Goal: Find specific page/section: Find specific page/section

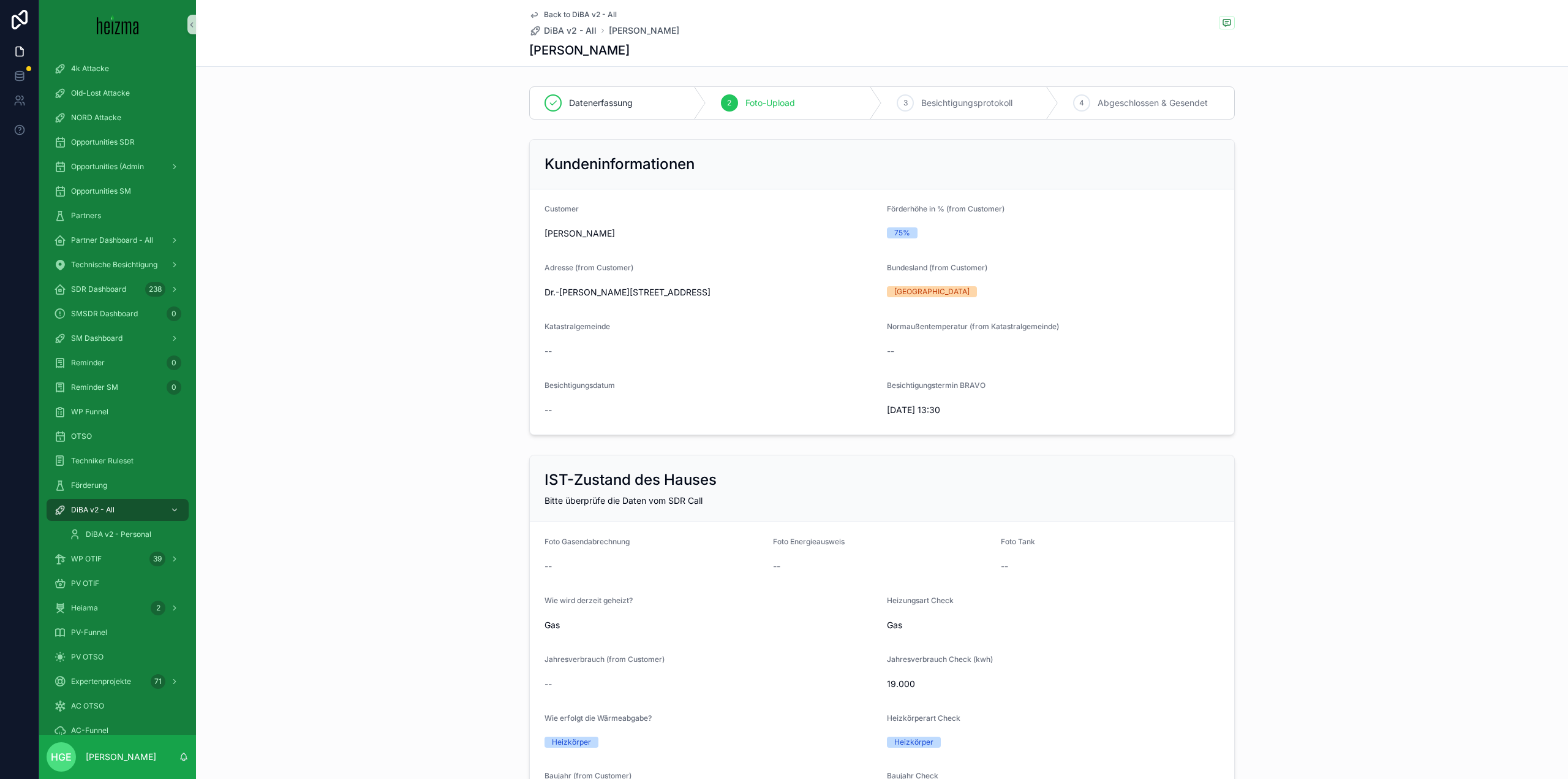
scroll to position [981, 0]
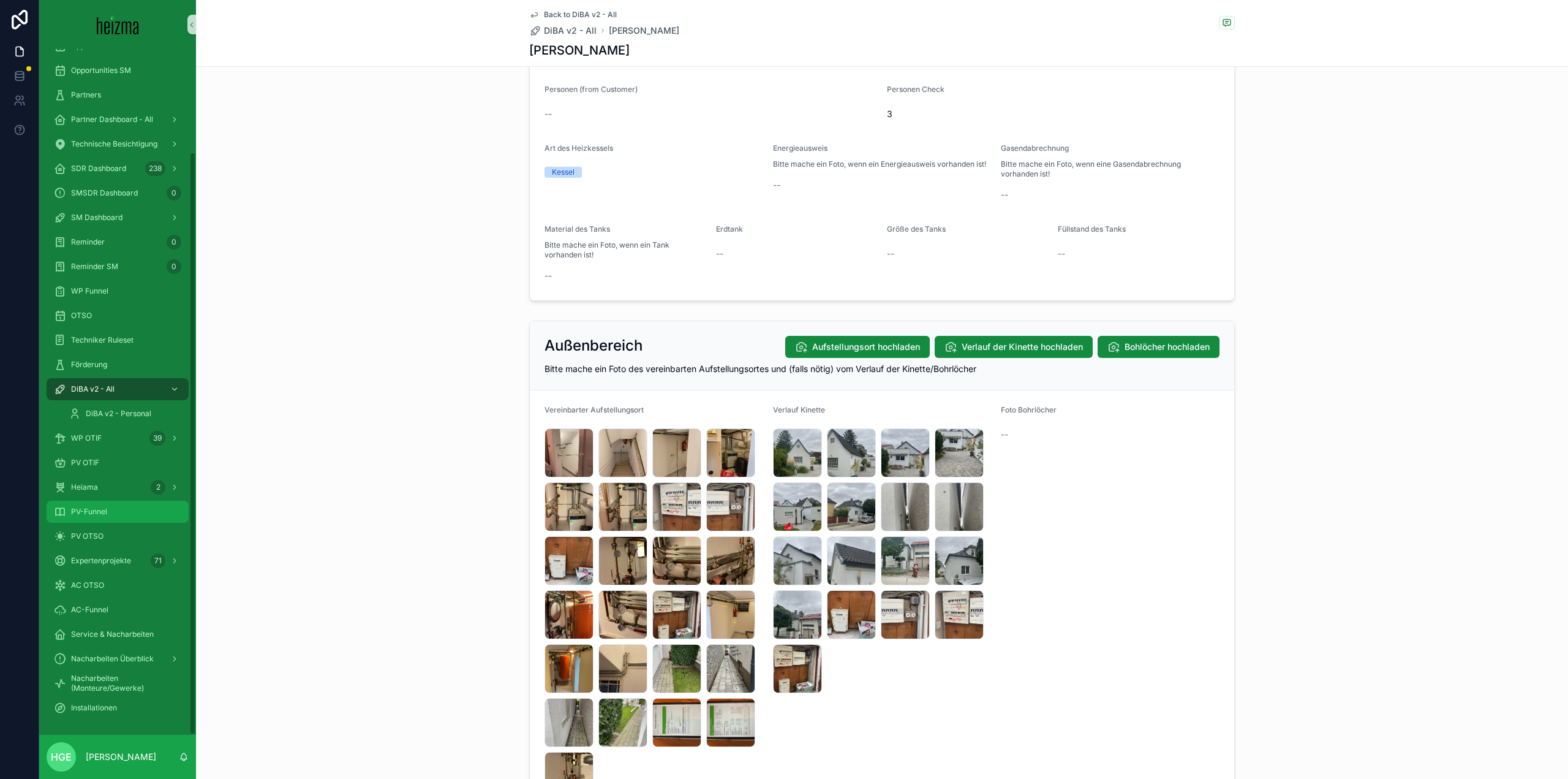
click at [81, 517] on div "PV-Funnel" at bounding box center [117, 511] width 127 height 19
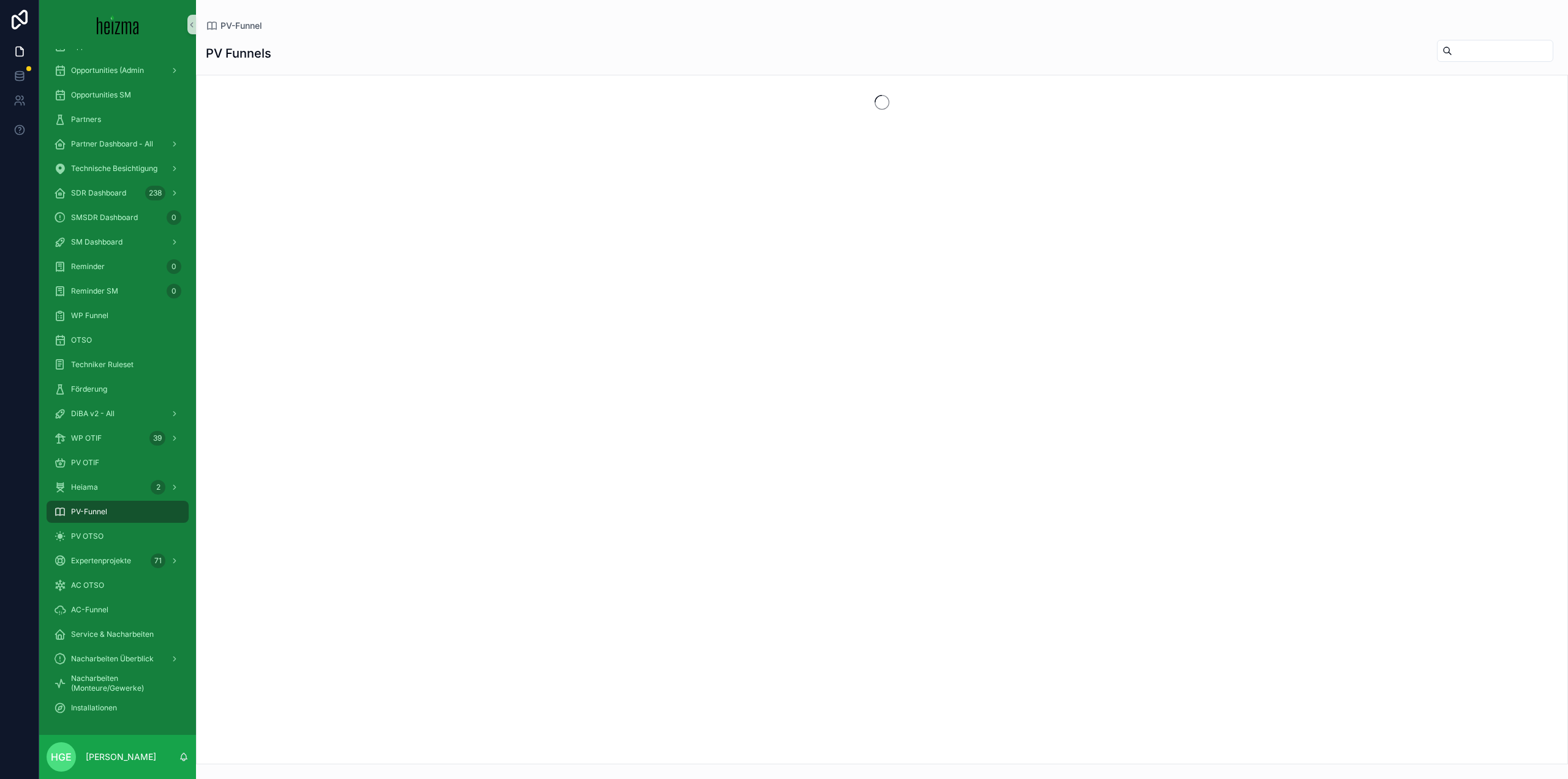
click at [1453, 50] on input "scrollable content" at bounding box center [1503, 50] width 100 height 17
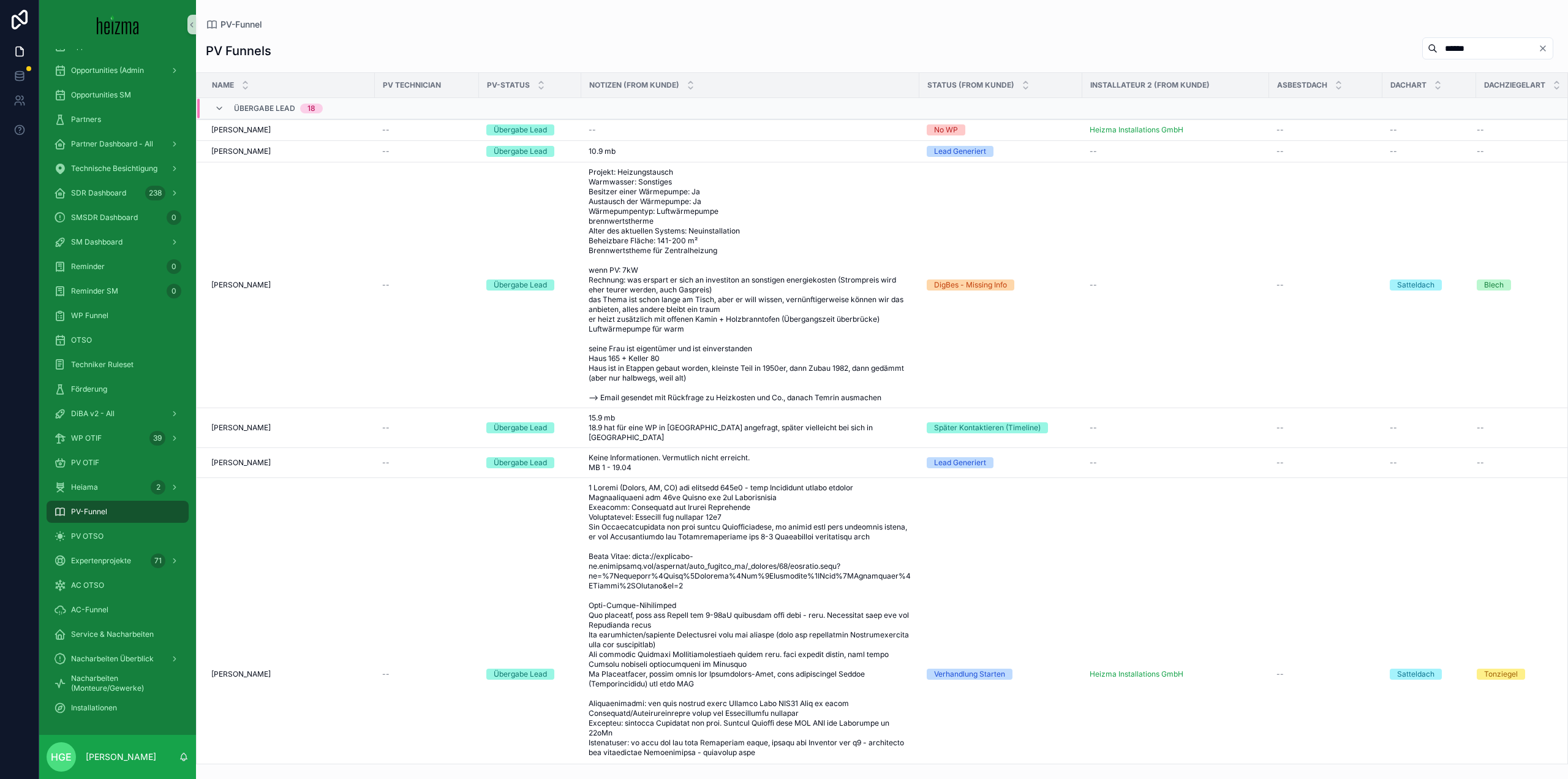
type input "******"
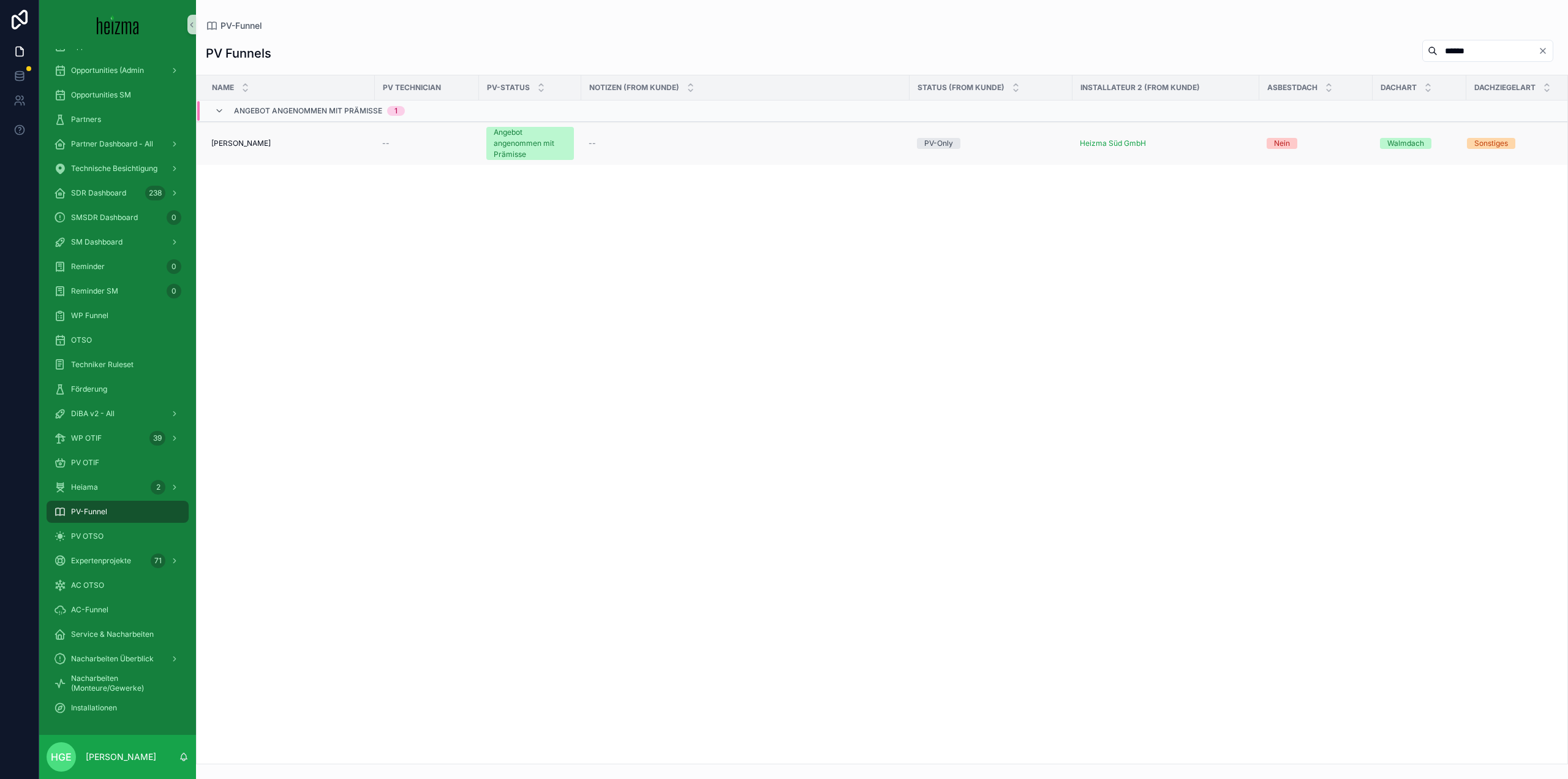
click at [267, 142] on span "[PERSON_NAME]" at bounding box center [241, 144] width 60 height 10
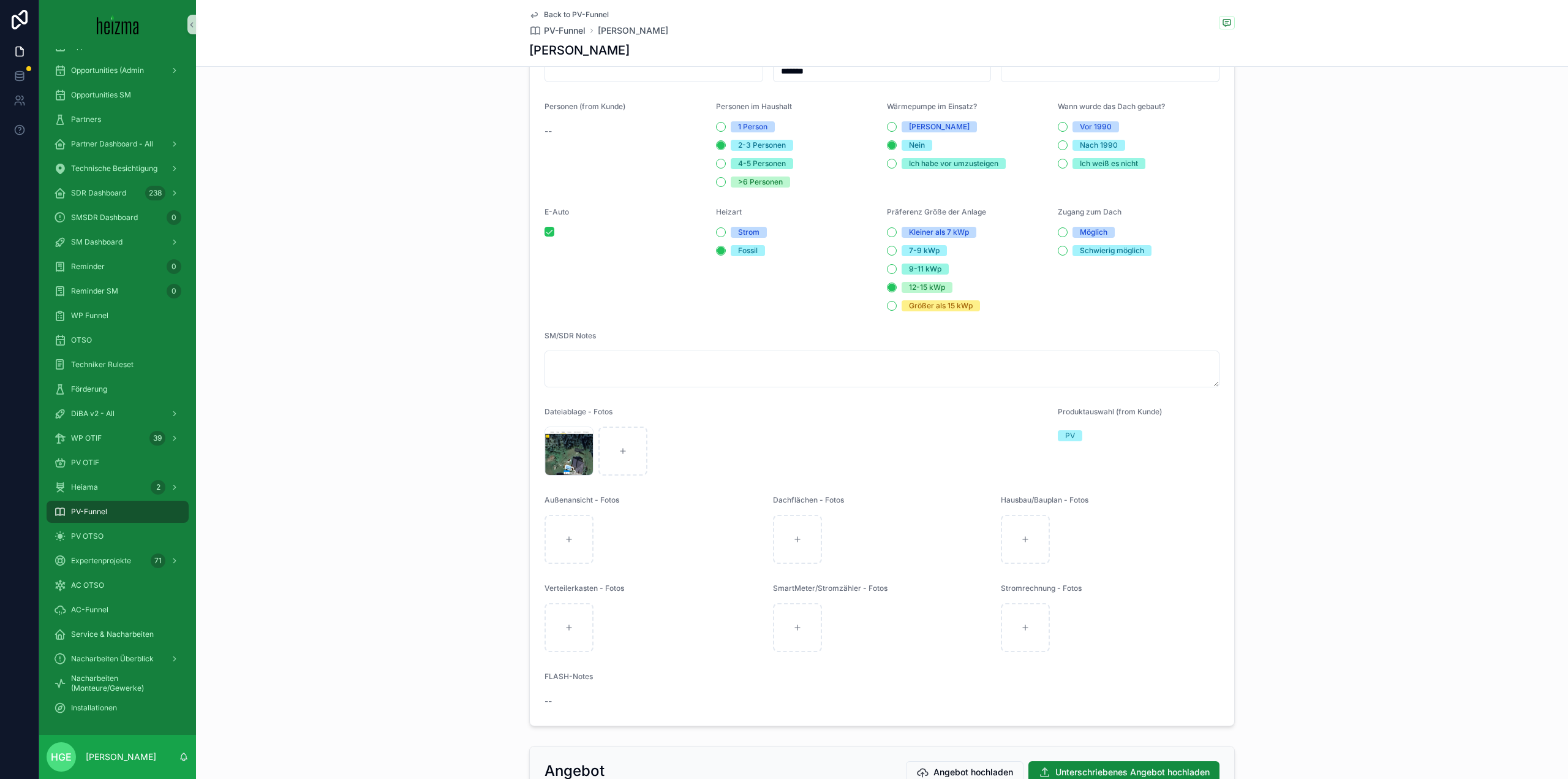
scroll to position [1655, 0]
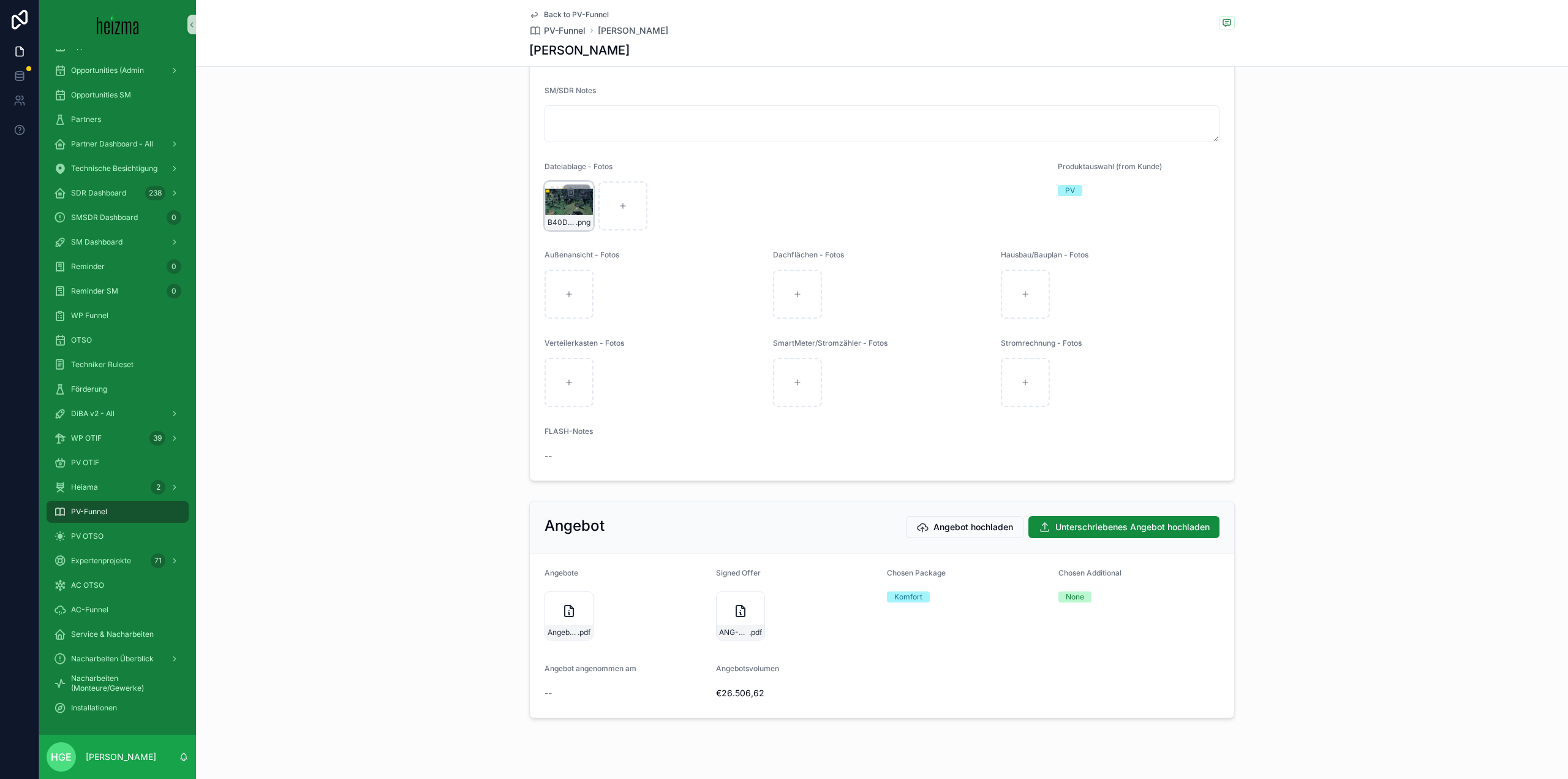
click at [559, 216] on div "B40D641B-2443-4E94-B5E1-D6E5B1ACDBBB .png" at bounding box center [569, 206] width 49 height 49
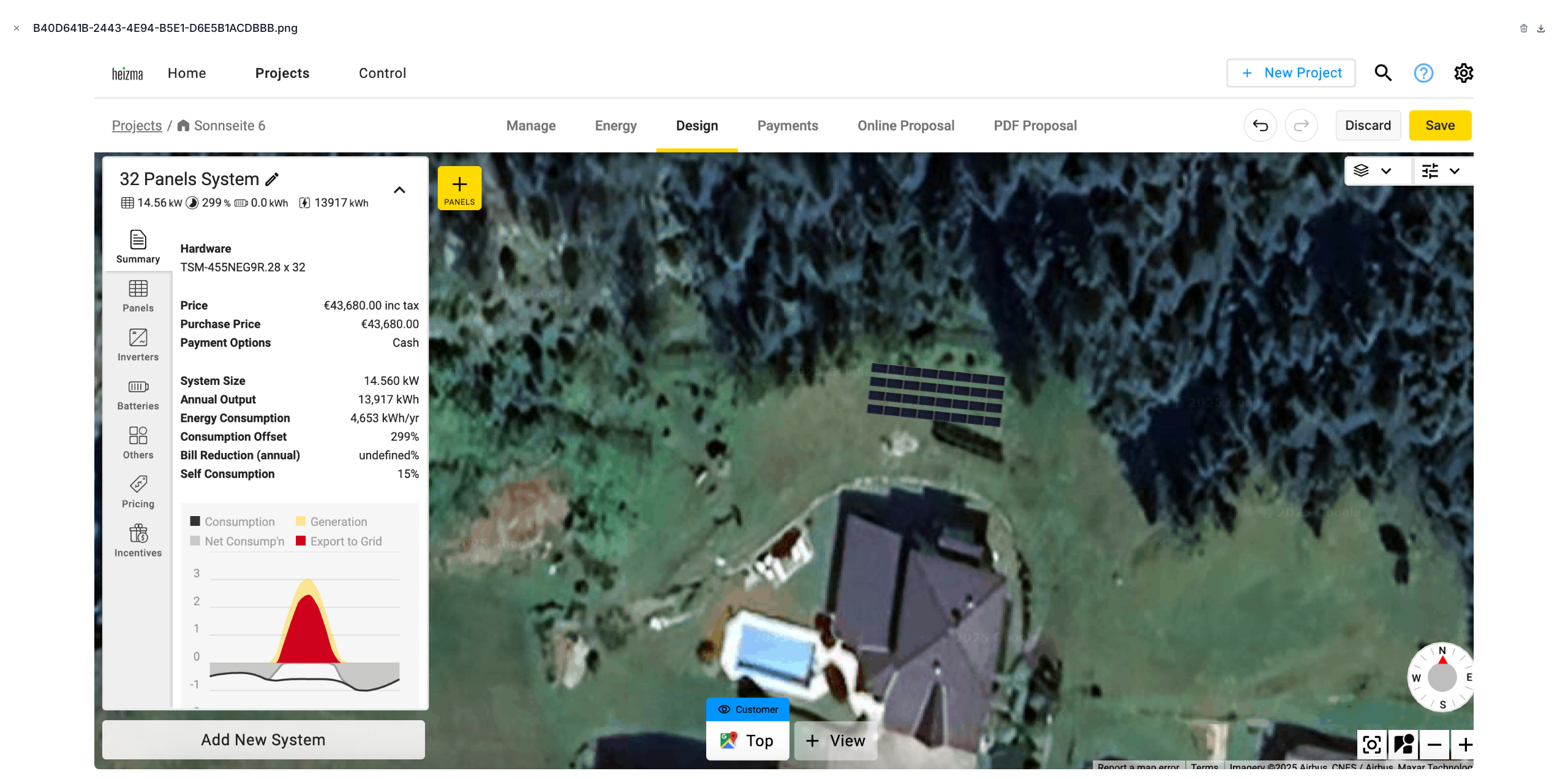
click at [1540, 27] on icon at bounding box center [1541, 28] width 10 height 10
click at [13, 28] on icon "Close modal" at bounding box center [17, 28] width 9 height 9
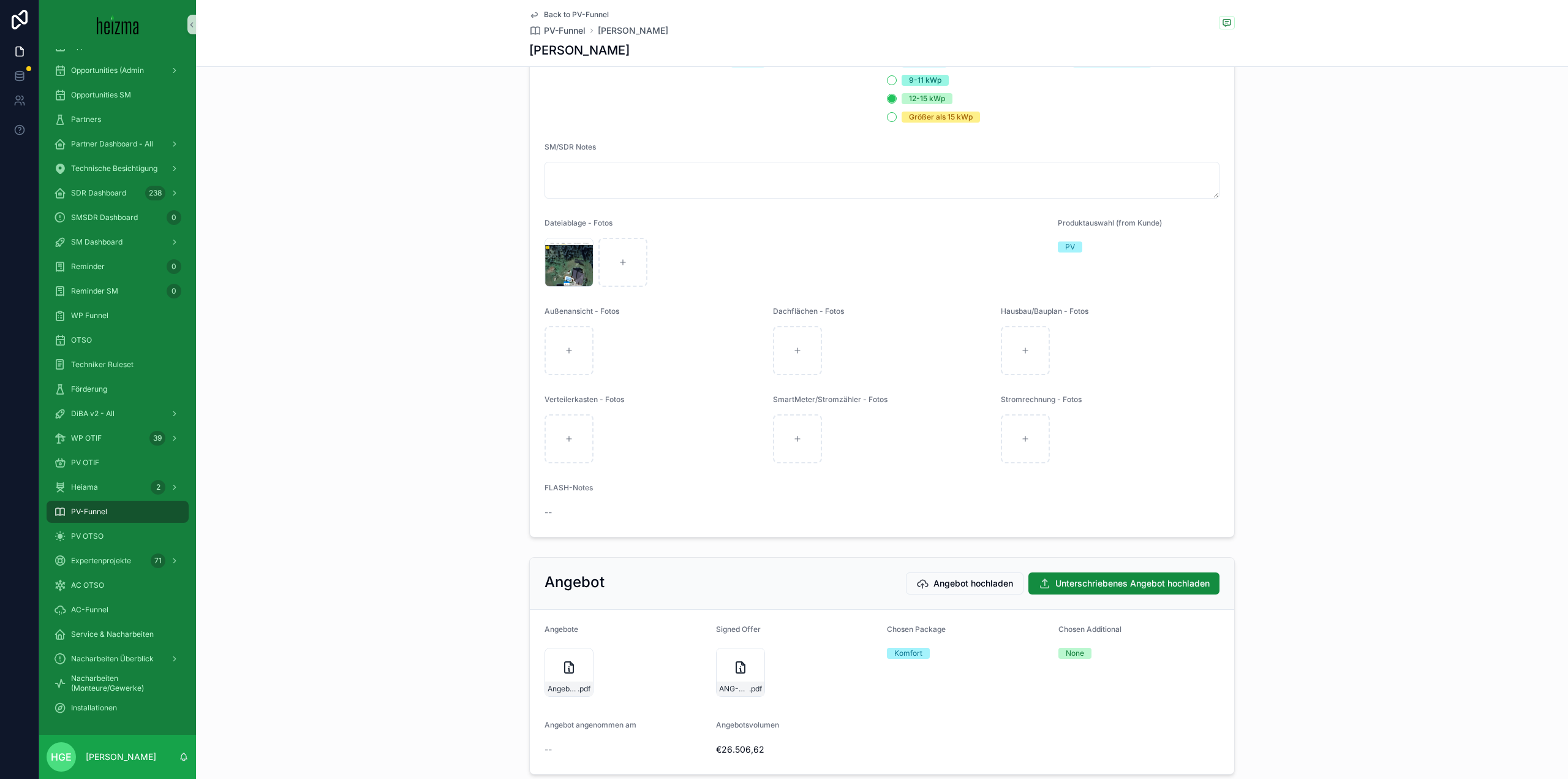
scroll to position [1503, 0]
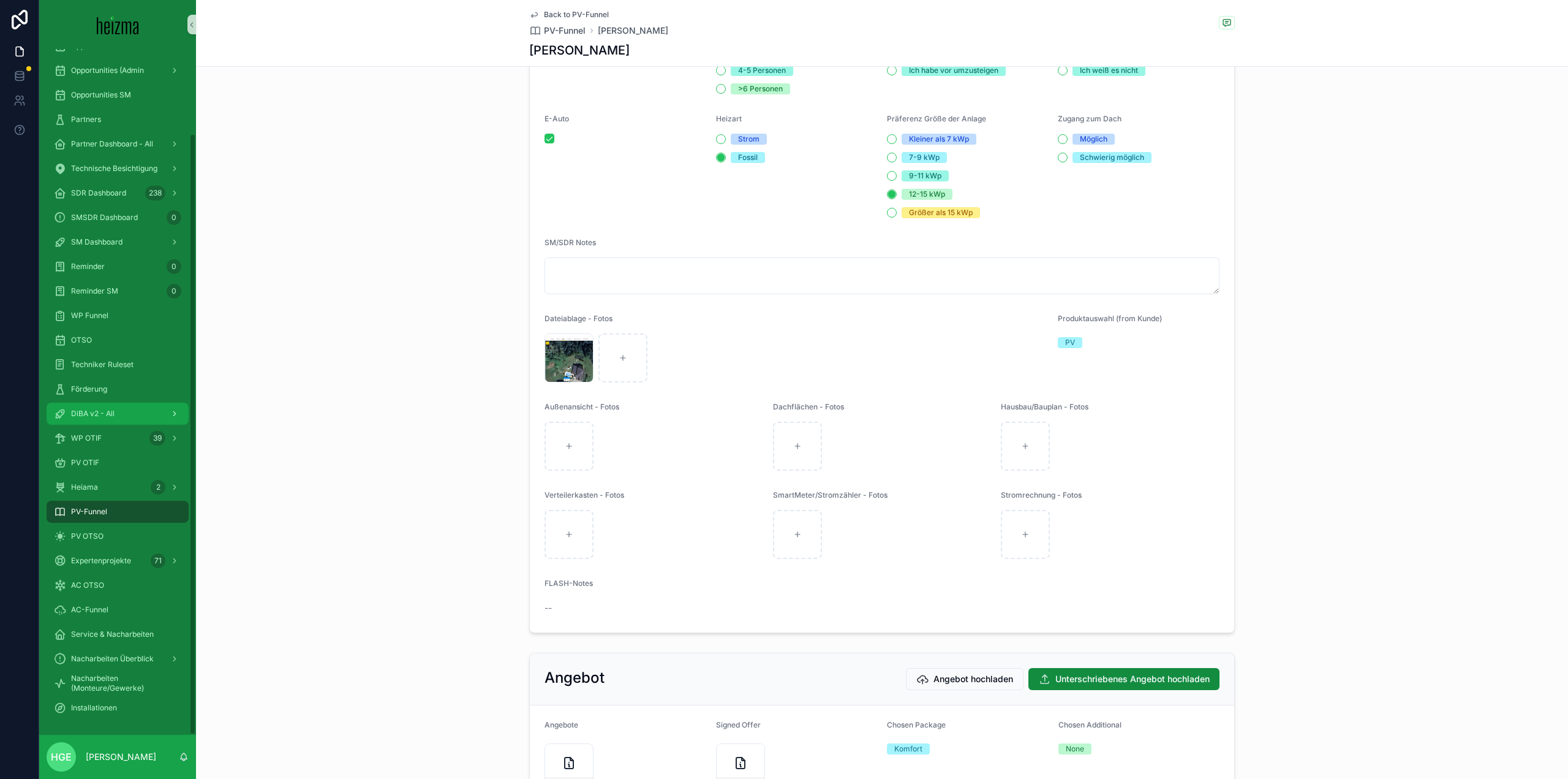
click at [101, 412] on span "DiBA v2 - All" at bounding box center [92, 414] width 43 height 10
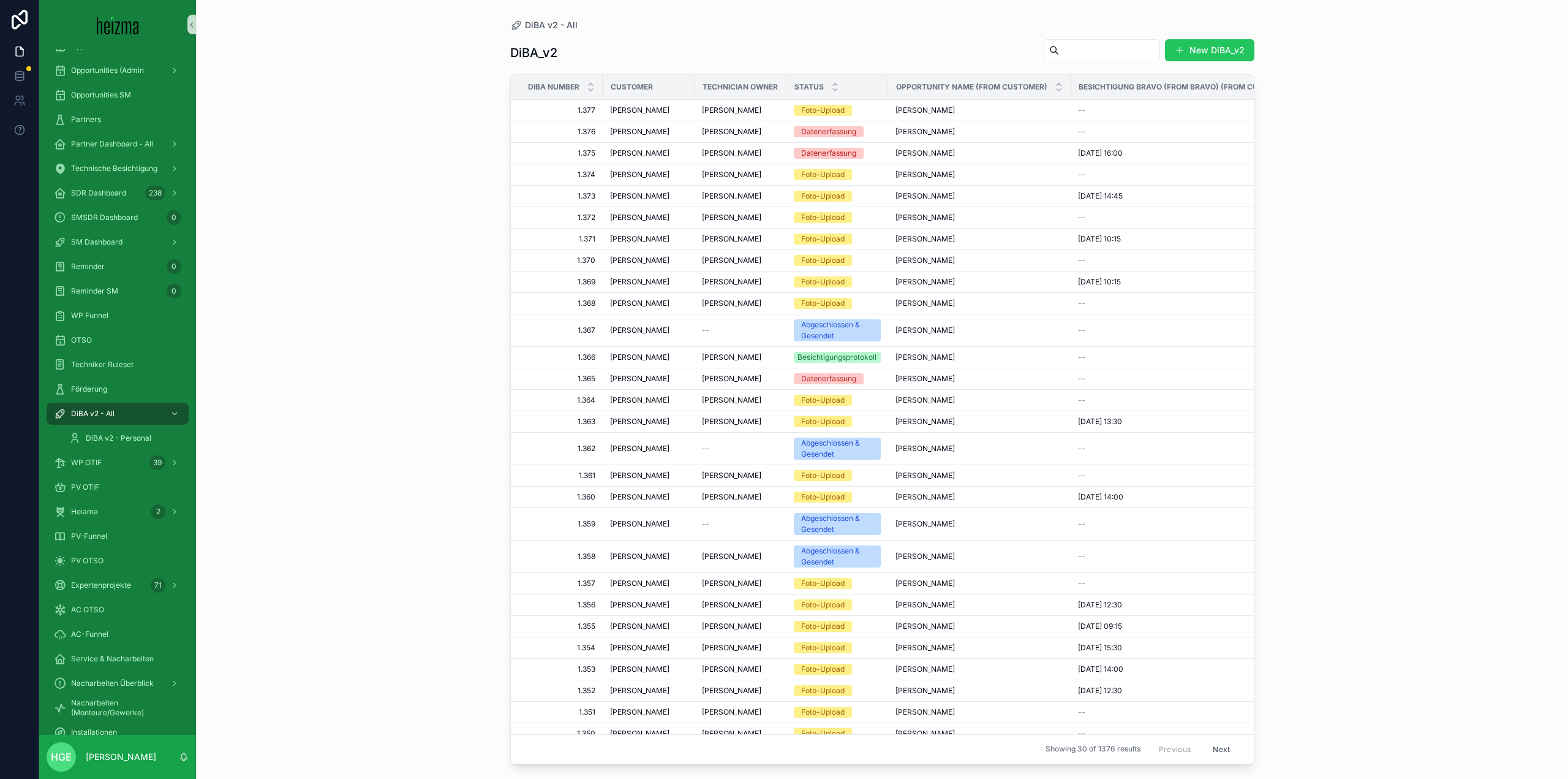
click at [1091, 44] on input "scrollable content" at bounding box center [1109, 50] width 100 height 17
type input "*"
type input "******"
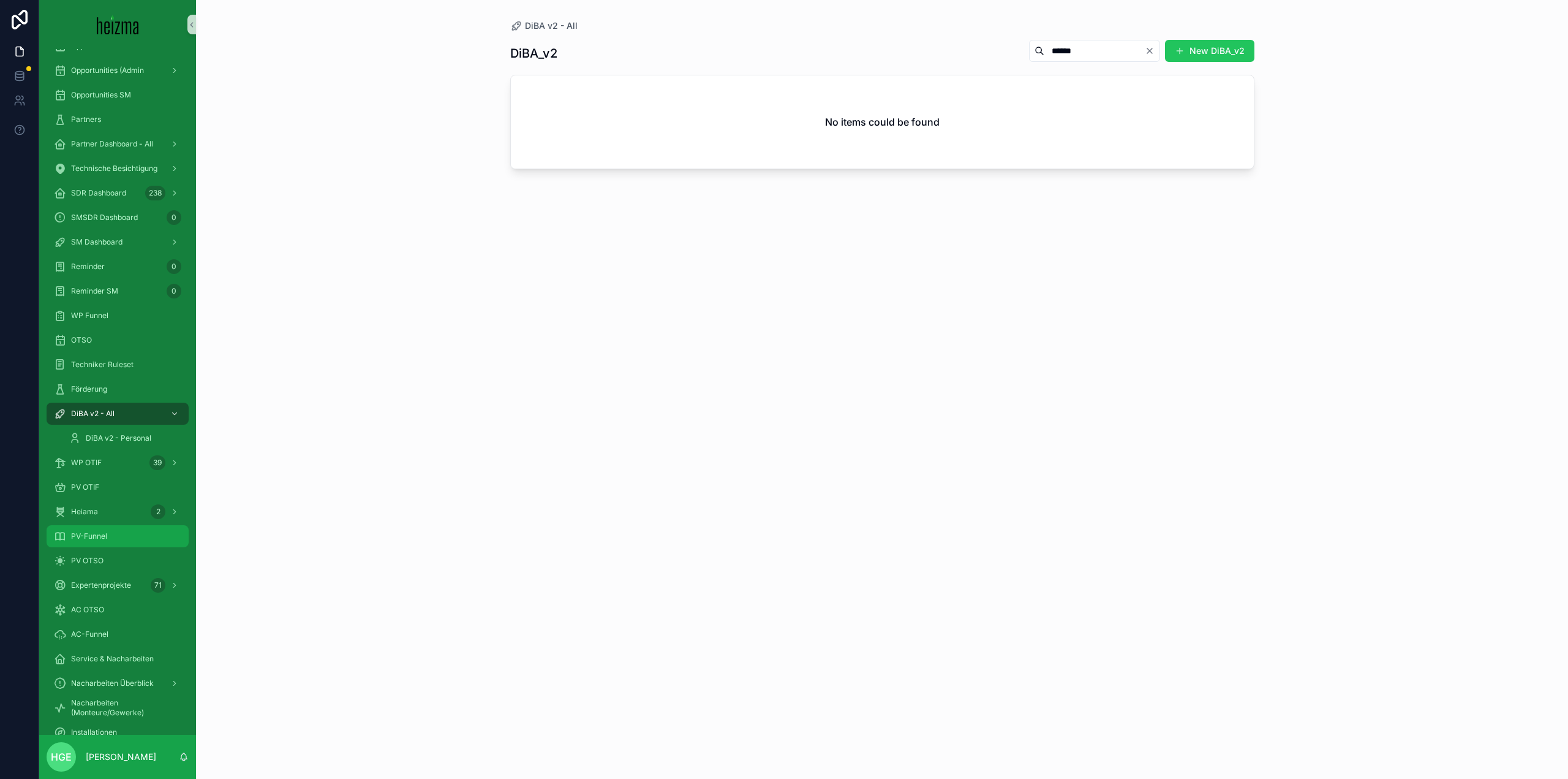
click at [138, 535] on div "PV-Funnel" at bounding box center [117, 536] width 127 height 19
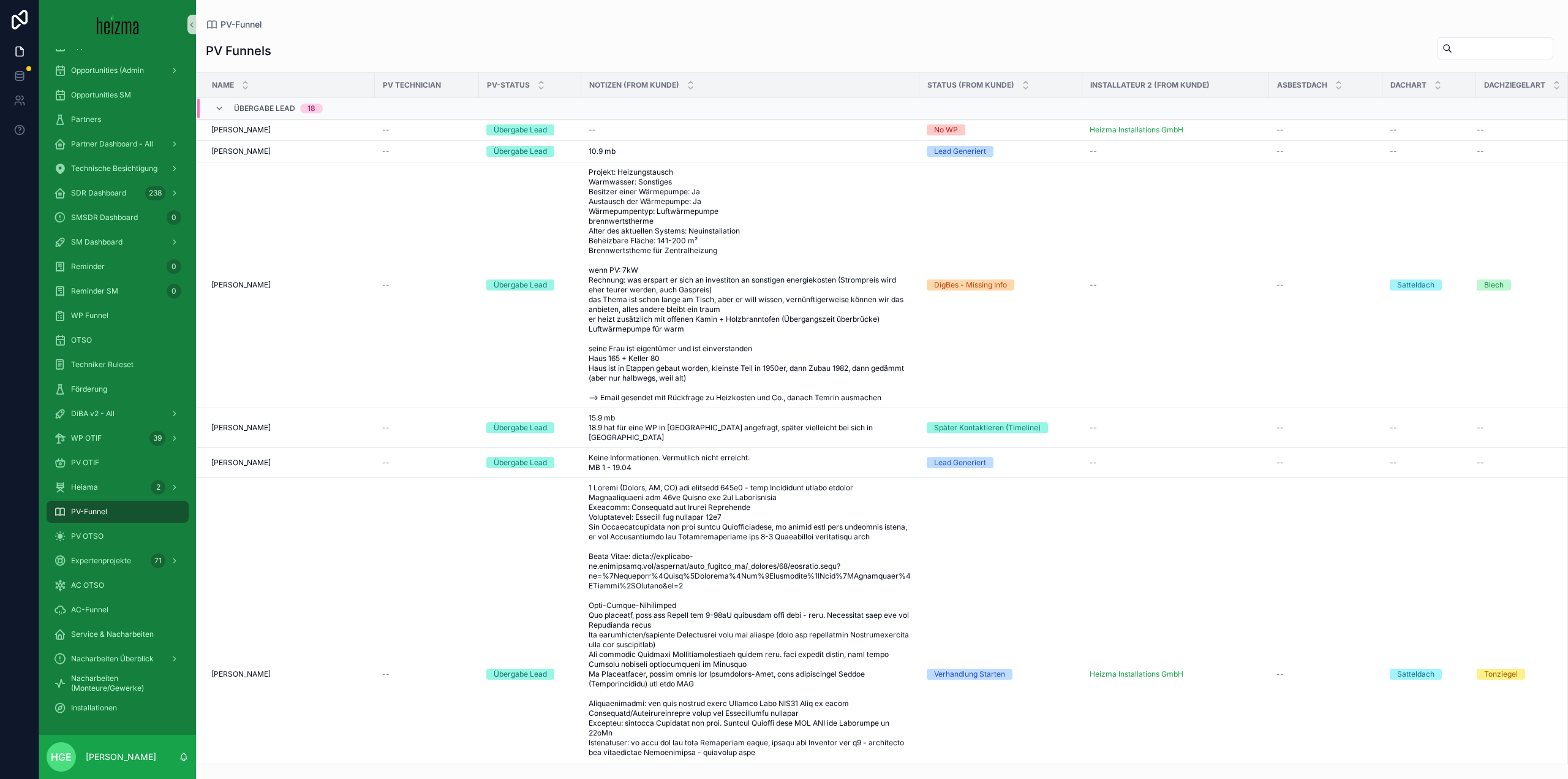
click at [1476, 44] on input "scrollable content" at bounding box center [1503, 48] width 100 height 17
type input "******"
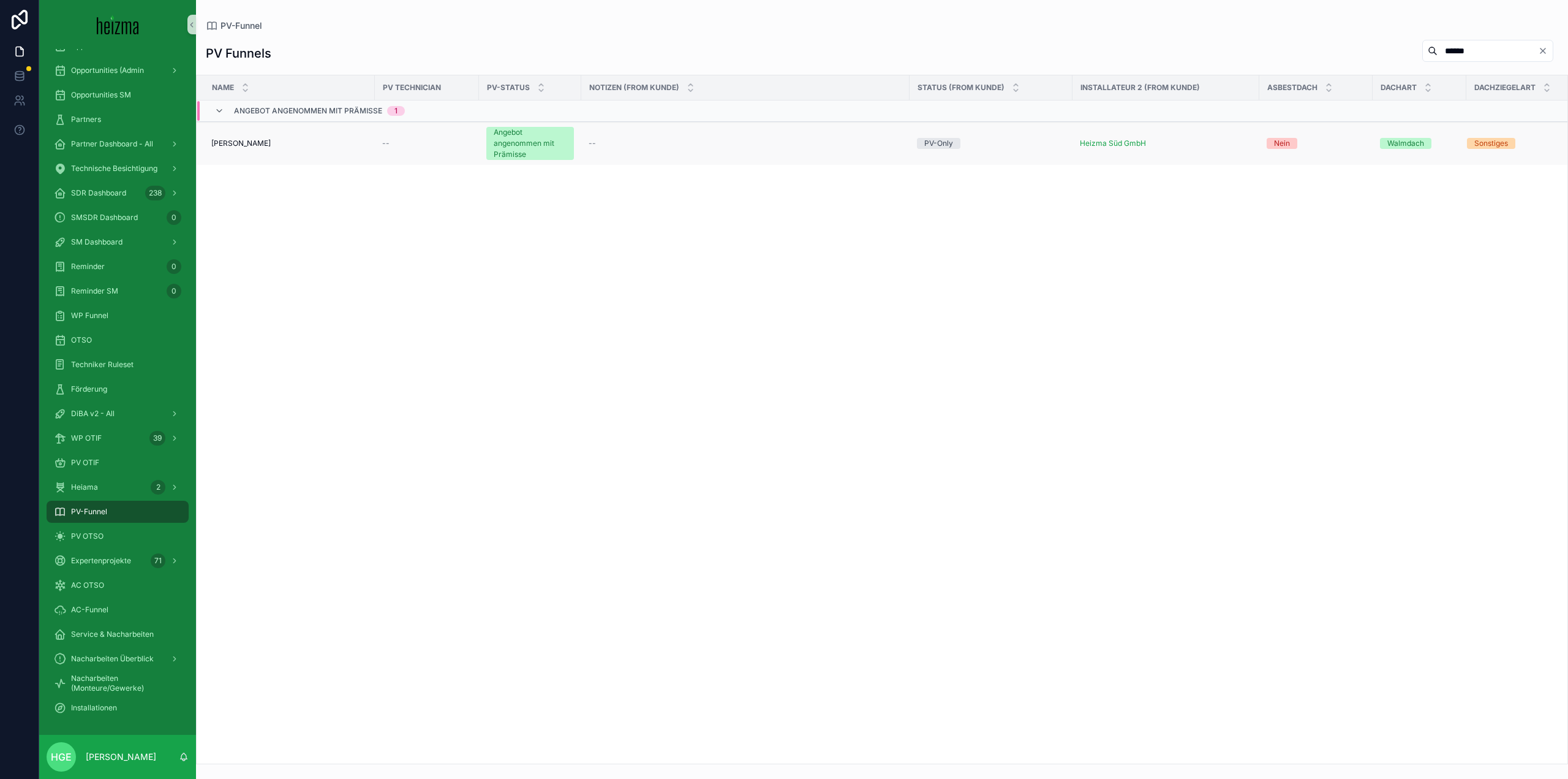
click at [271, 144] on span "[PERSON_NAME]" at bounding box center [241, 144] width 60 height 10
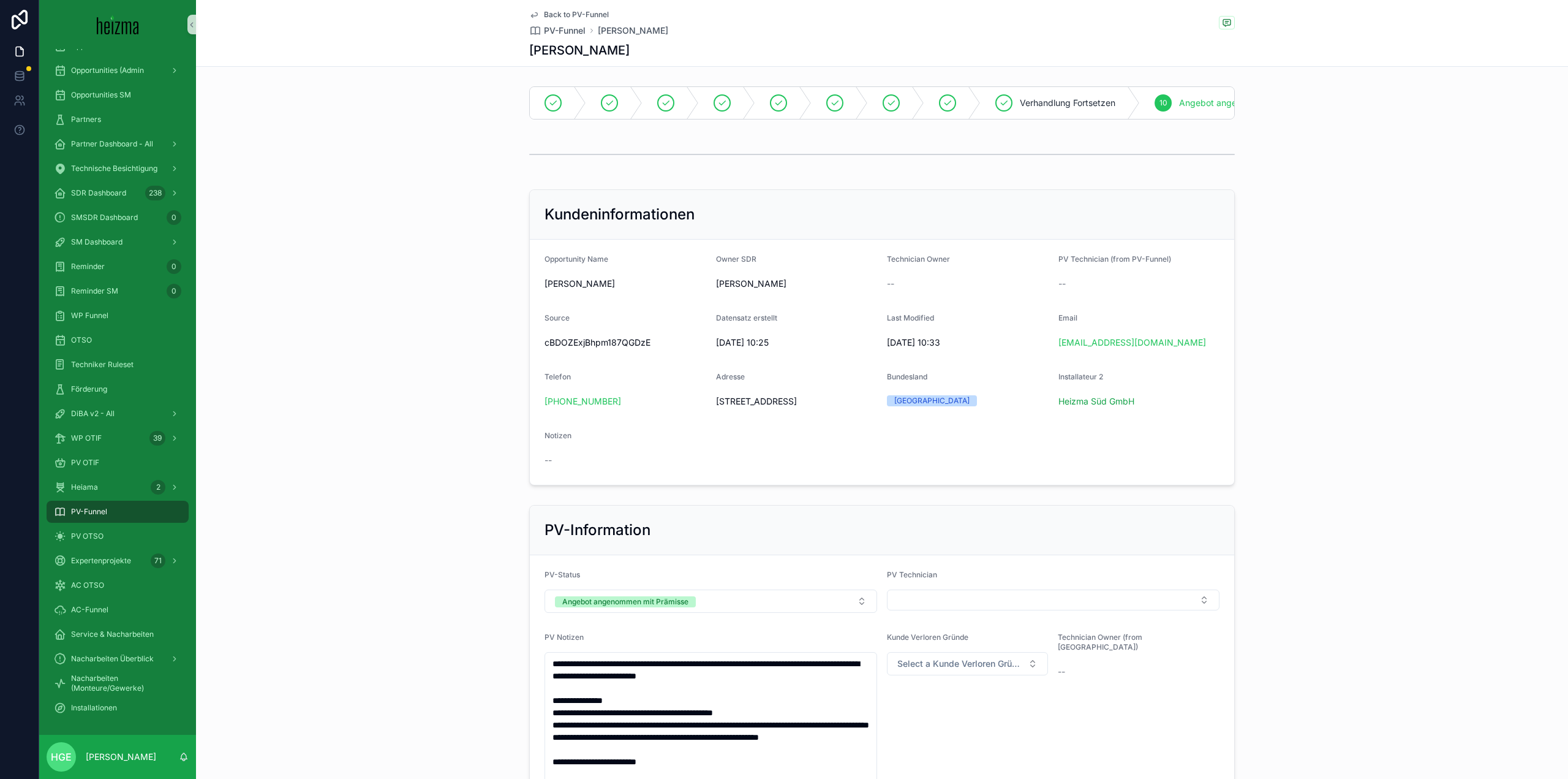
drag, startPoint x: 838, startPoint y: 410, endPoint x: 709, endPoint y: 415, distance: 129.1
click at [709, 415] on form "Opportunity Name [PERSON_NAME] Owner SDR [PERSON_NAME] Technician Owner -- PV T…" at bounding box center [882, 362] width 705 height 245
copy span "[STREET_ADDRESS]"
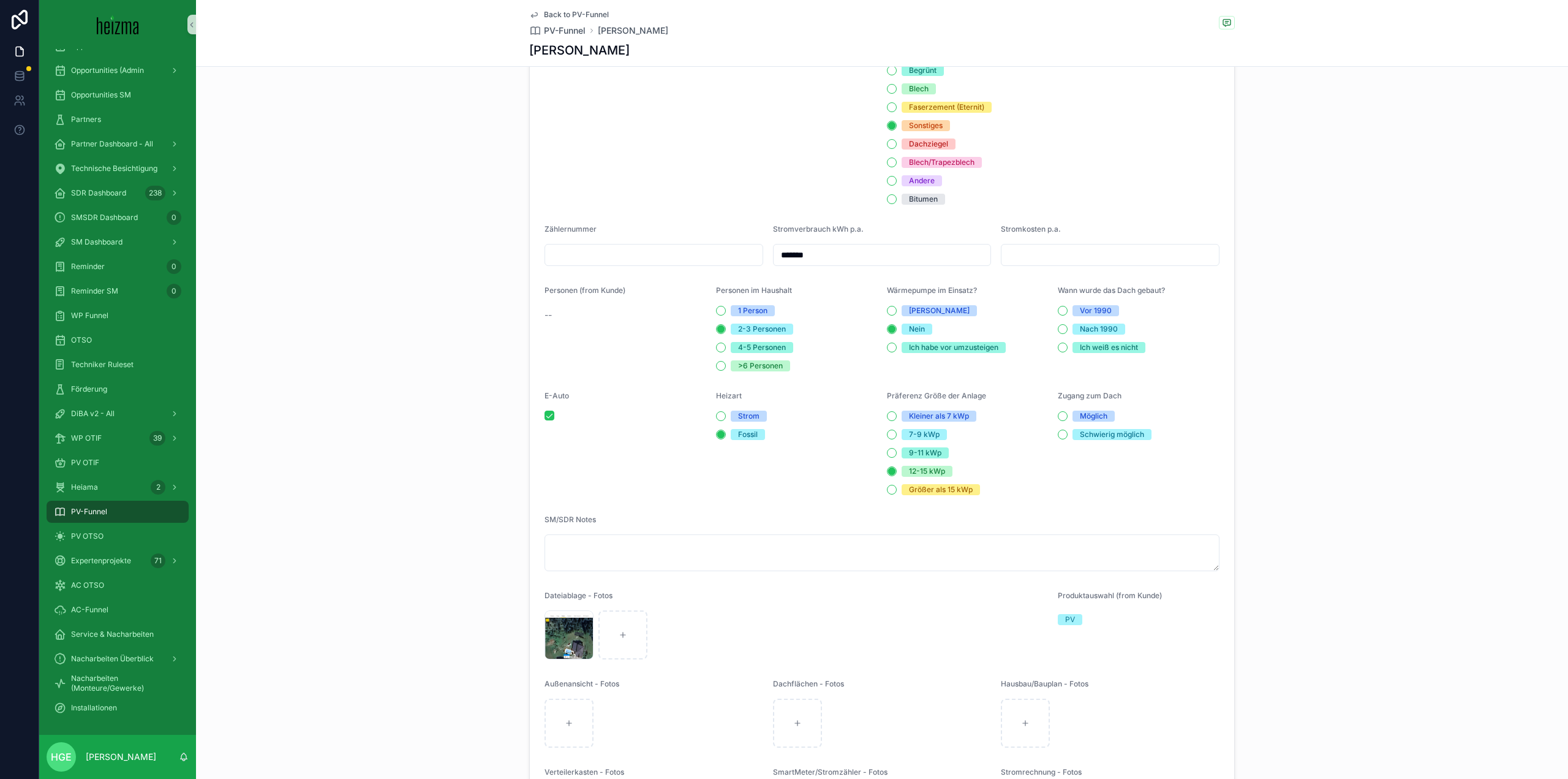
scroll to position [1686, 0]
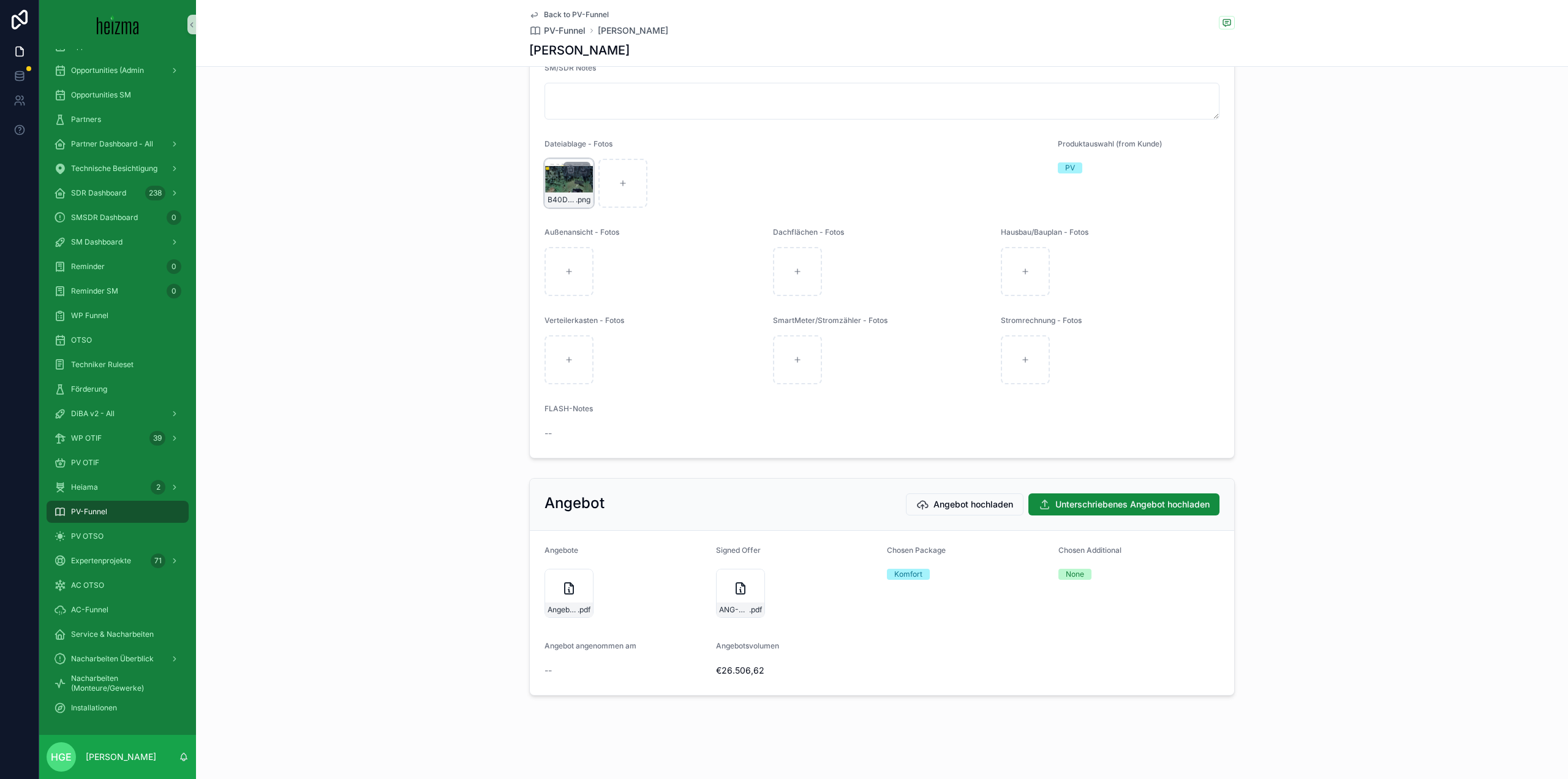
click at [574, 191] on div "B40D641B-2443-4E94-B5E1-D6E5B1ACDBBB .png" at bounding box center [569, 183] width 49 height 49
